Goal: Navigation & Orientation: Find specific page/section

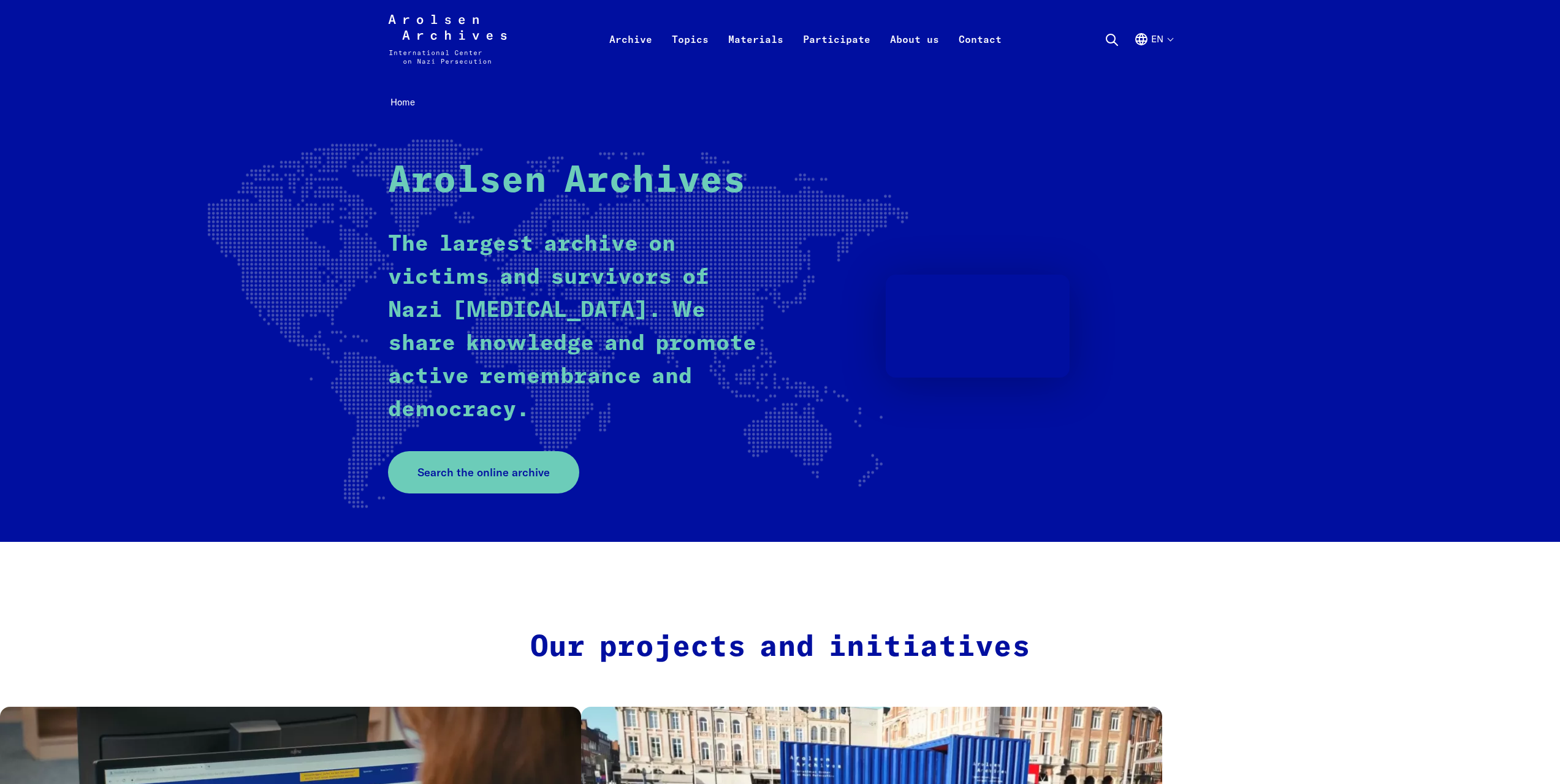
click at [1170, 40] on button "en" at bounding box center [1153, 53] width 38 height 44
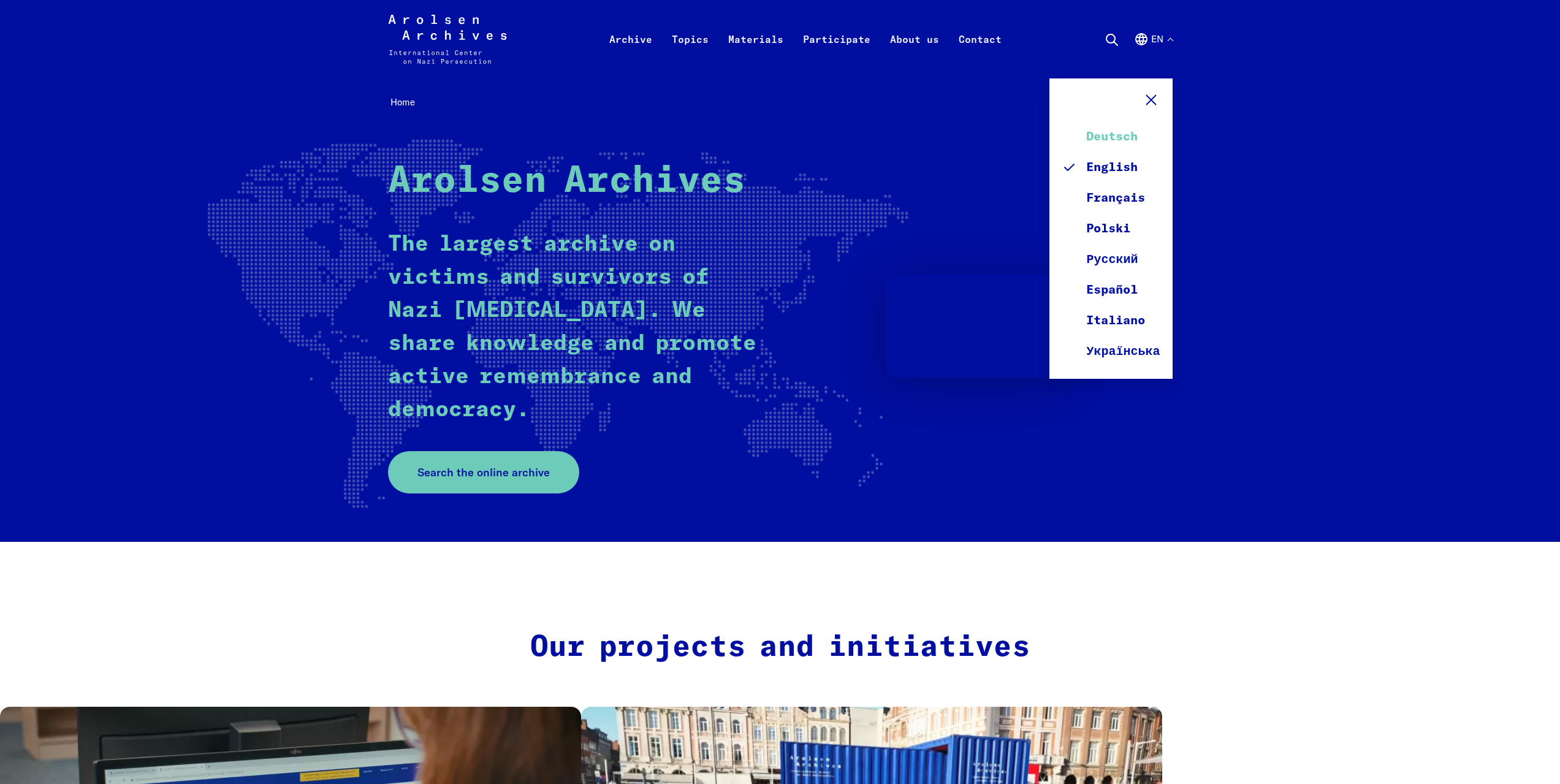
click at [1121, 135] on link "Deutsch" at bounding box center [1111, 136] width 98 height 30
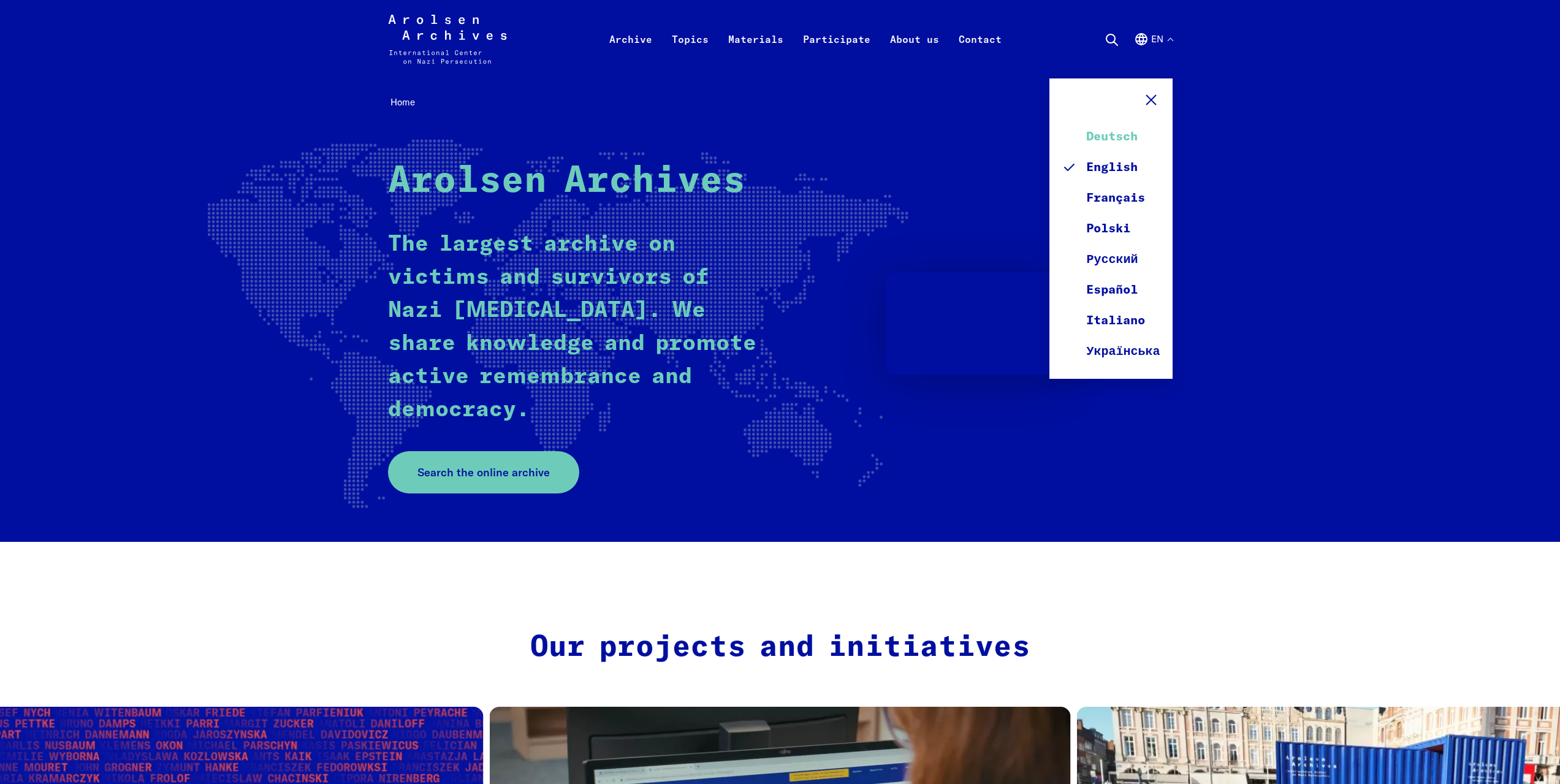
click at [1118, 138] on link "Deutsch" at bounding box center [1111, 136] width 98 height 30
click at [1115, 165] on link "English" at bounding box center [1111, 167] width 98 height 30
click at [1154, 100] on icon at bounding box center [1151, 99] width 19 height 19
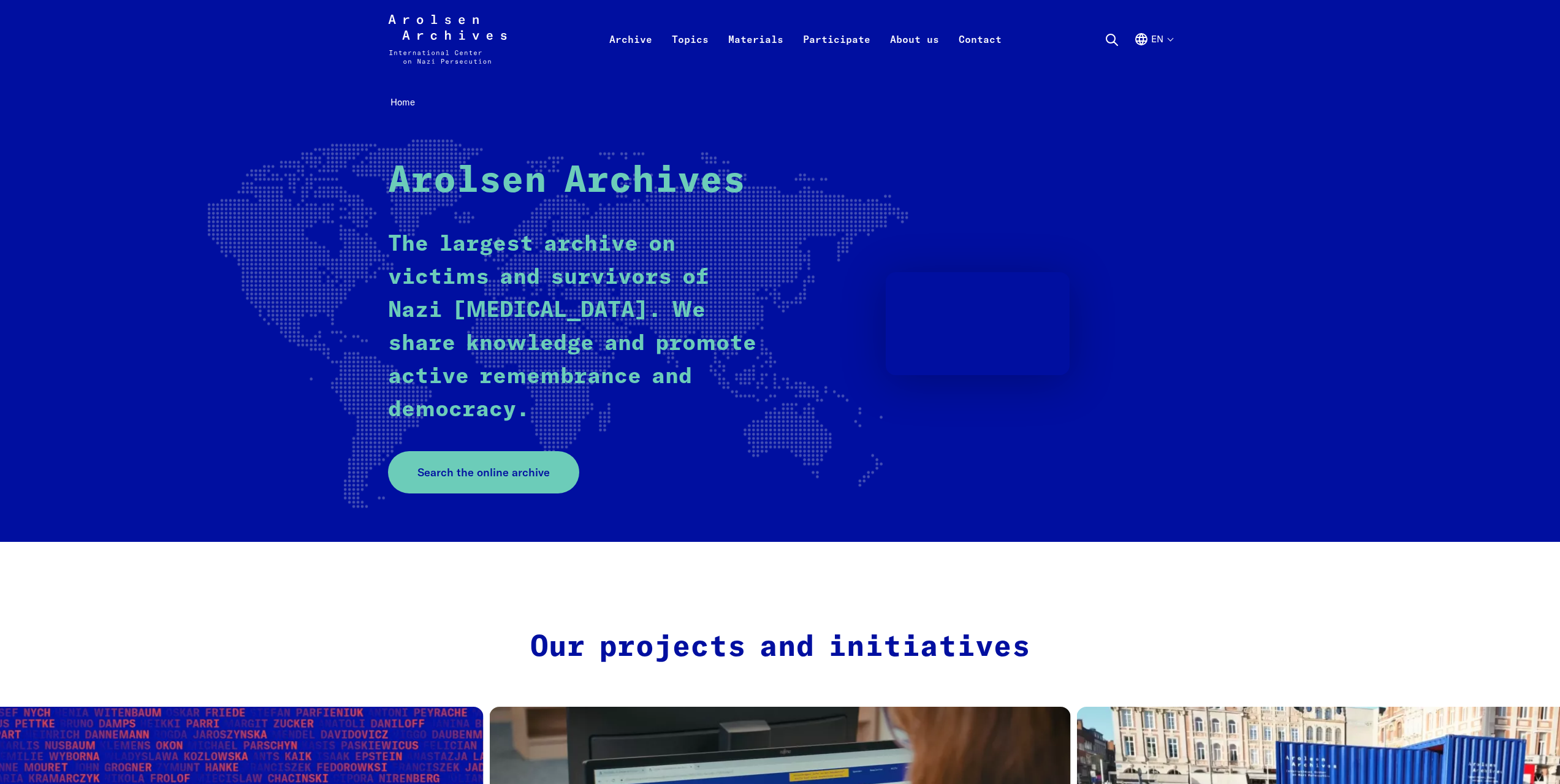
click at [1167, 33] on button "en" at bounding box center [1153, 53] width 38 height 44
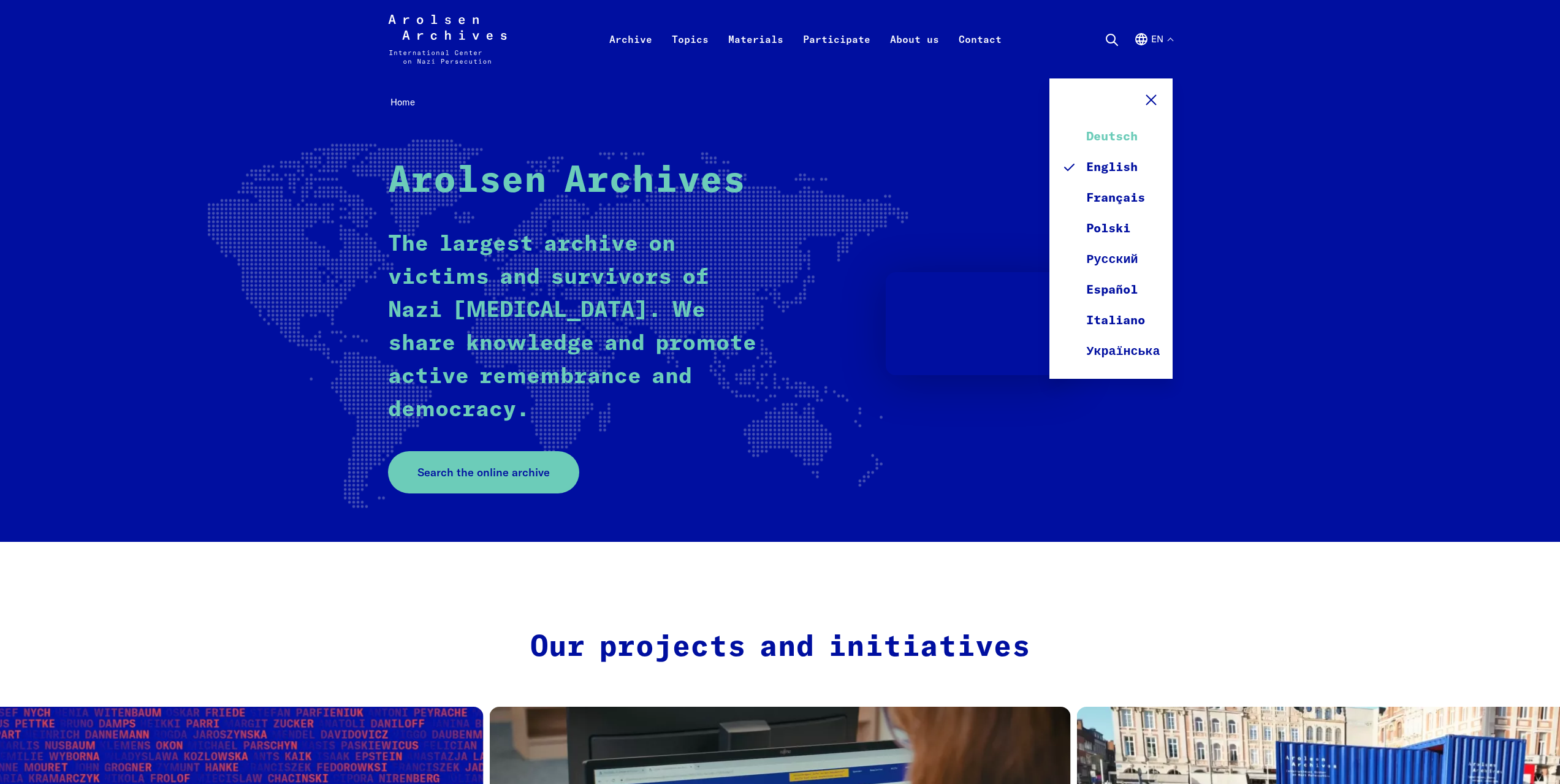
click at [1118, 136] on link "Deutsch" at bounding box center [1111, 136] width 98 height 30
click at [1268, 133] on div "Home Arolsen Archives The largest archive on victims and survivors of Nazi [MED…" at bounding box center [780, 309] width 1560 height 463
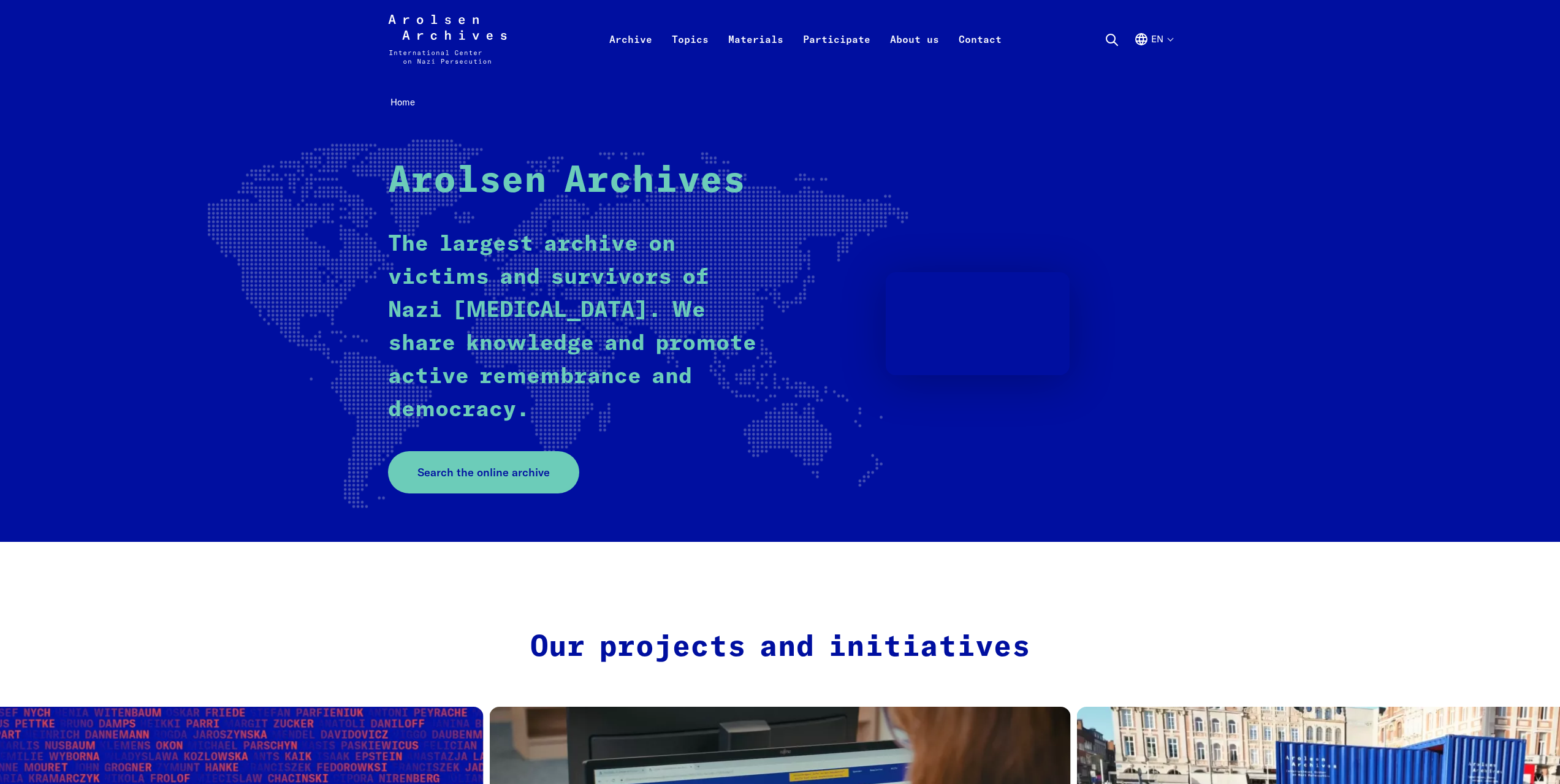
click at [1157, 37] on button "en" at bounding box center [1153, 53] width 38 height 44
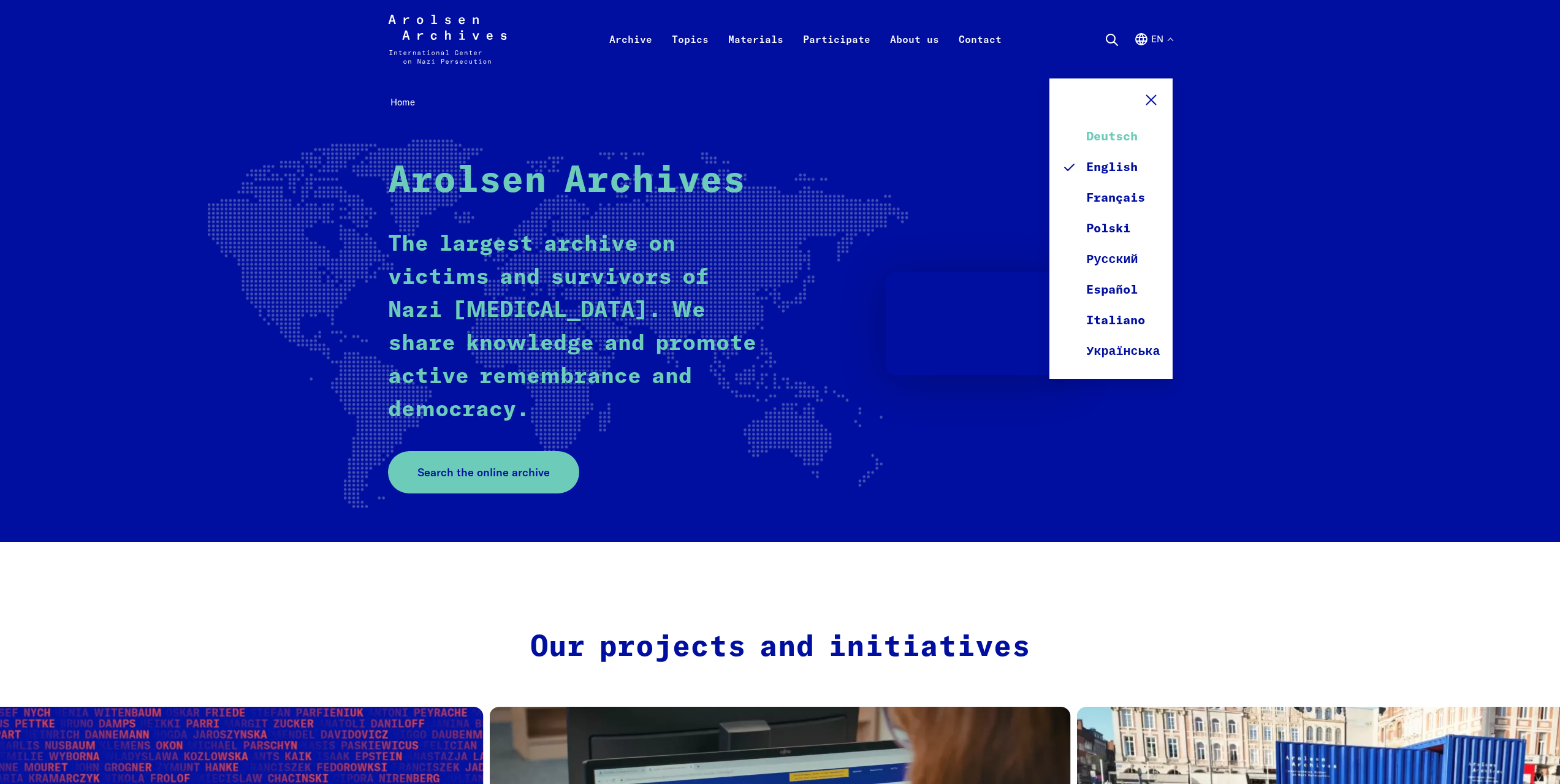
click at [1112, 138] on link "Deutsch" at bounding box center [1111, 136] width 98 height 30
click at [1280, 123] on div "Home Arolsen Archives The largest archive on victims and survivors of Nazi [MED…" at bounding box center [780, 309] width 1560 height 463
